Goal: Transaction & Acquisition: Book appointment/travel/reservation

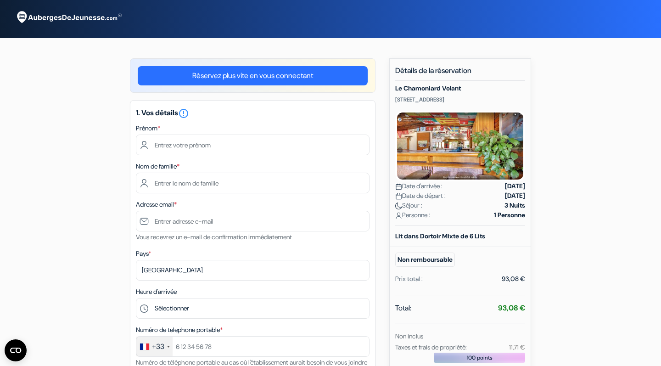
scroll to position [39, 0]
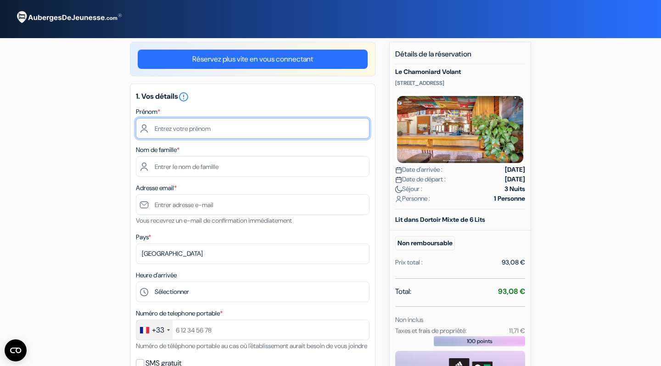
click at [294, 129] on input "text" at bounding box center [253, 128] width 234 height 21
type input "Pranit"
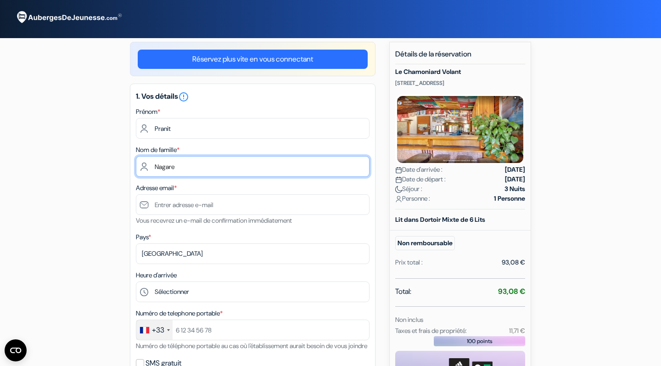
type input "Nagare"
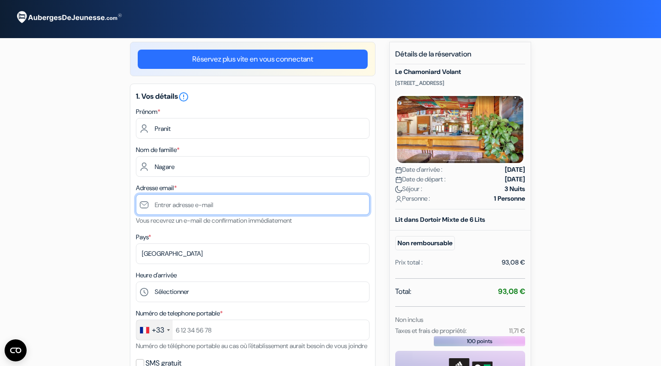
click at [276, 205] on input "text" at bounding box center [253, 204] width 234 height 21
type input "nagare.pranit520@gmail.com"
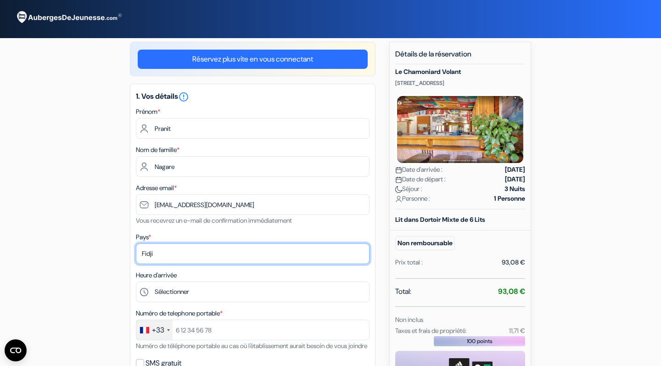
select select "fr"
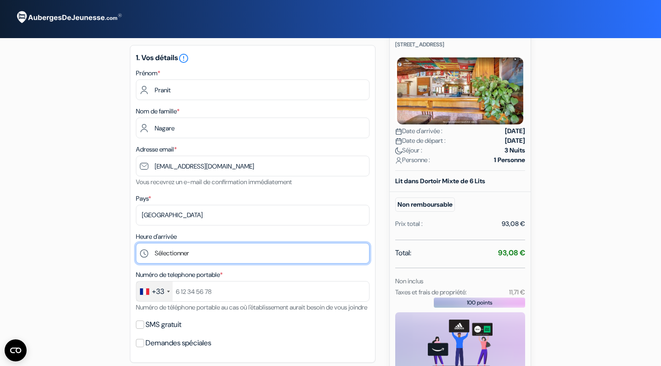
scroll to position [80, 0]
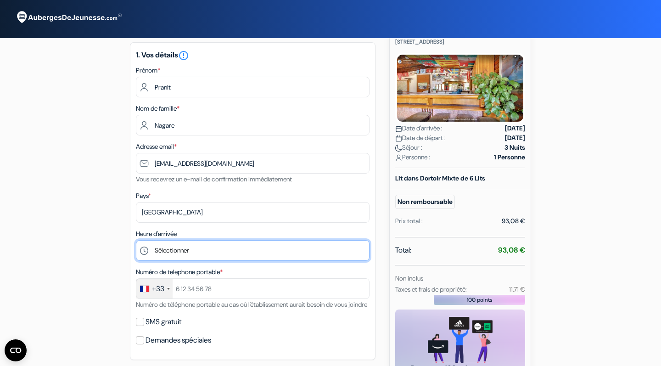
select select "15"
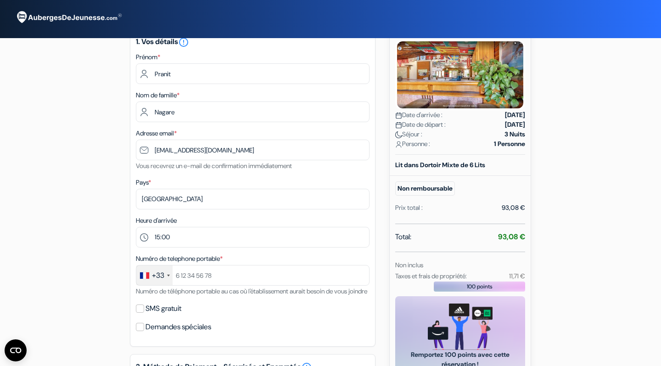
click at [376, 256] on div "add_box Le Chamoniard Volant 45 Route de la Frasse, Chamonix-Mont-Blanc, France…" at bounding box center [331, 341] width 606 height 709
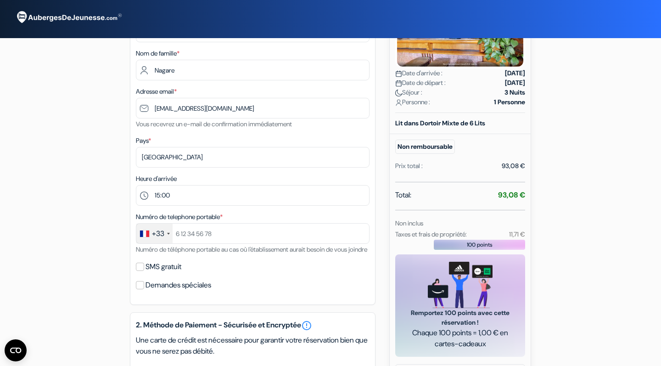
scroll to position [140, 0]
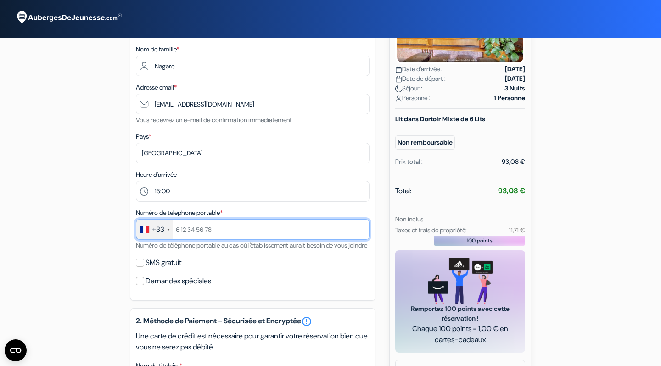
click at [209, 232] on input "text" at bounding box center [253, 229] width 234 height 21
type input "0766825173"
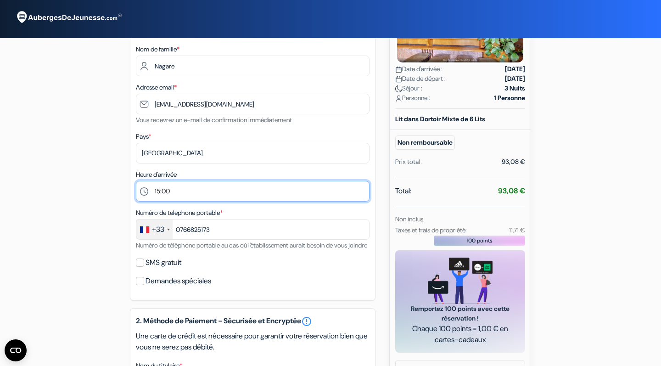
select select "14"
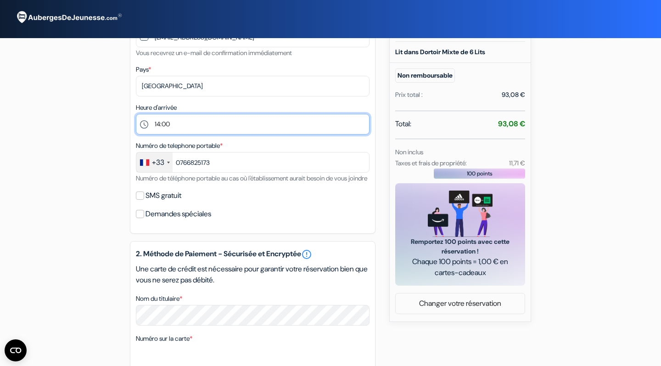
scroll to position [207, 0]
click at [174, 202] on label "SMS gratuit" at bounding box center [164, 195] width 36 height 13
click at [144, 200] on input "SMS gratuit" at bounding box center [140, 195] width 8 height 8
checkbox input "true"
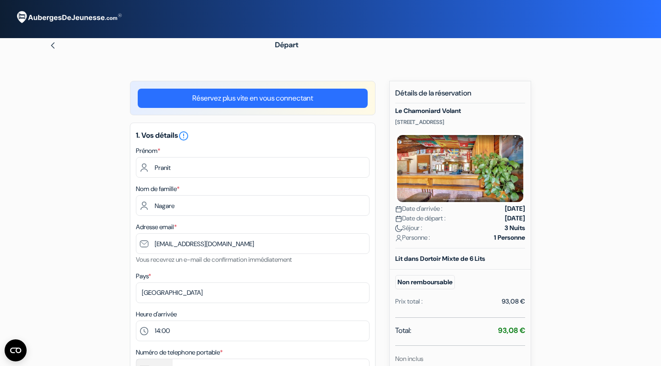
scroll to position [0, 0]
click at [56, 47] on img at bounding box center [52, 45] width 7 height 7
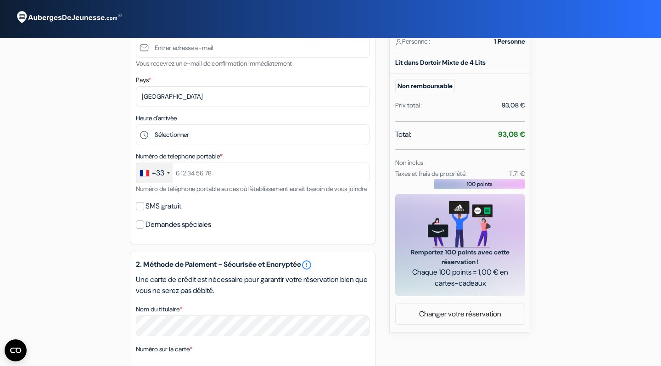
scroll to position [197, 0]
